Goal: Contribute content

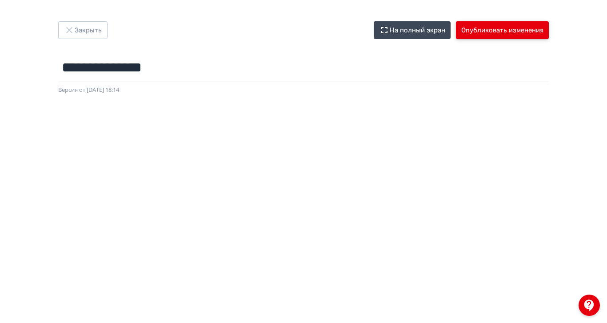
drag, startPoint x: 584, startPoint y: 29, endPoint x: 587, endPoint y: 41, distance: 11.9
click at [548, 29] on button "Опубликовать изменения" at bounding box center [502, 30] width 93 height 18
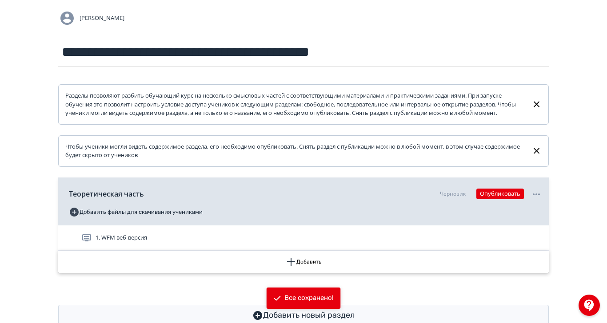
scroll to position [70, 0]
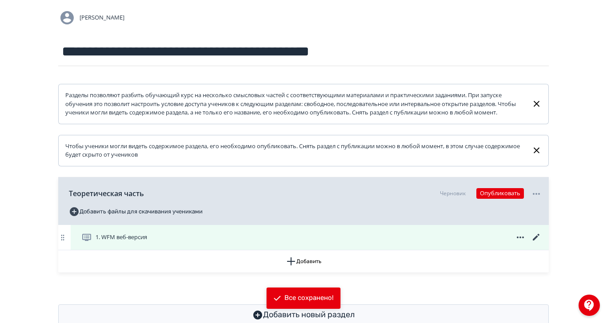
click at [147, 242] on span "1. WFM веб-версия" at bounding box center [121, 237] width 52 height 9
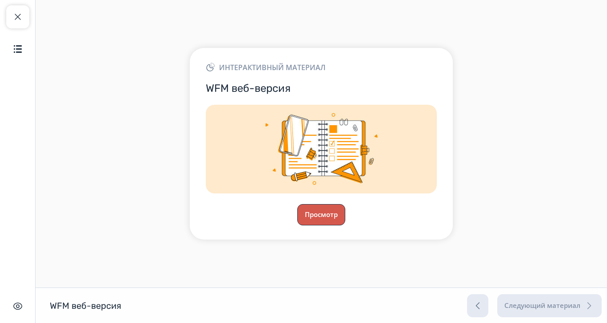
click at [345, 226] on button "Просмотр" at bounding box center [321, 214] width 48 height 21
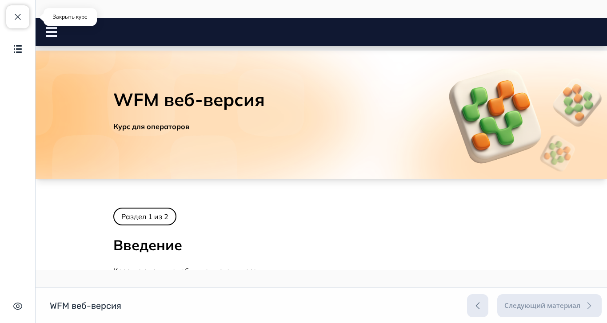
click at [16, 16] on span "button" at bounding box center [17, 17] width 11 height 11
